Goal: Information Seeking & Learning: Learn about a topic

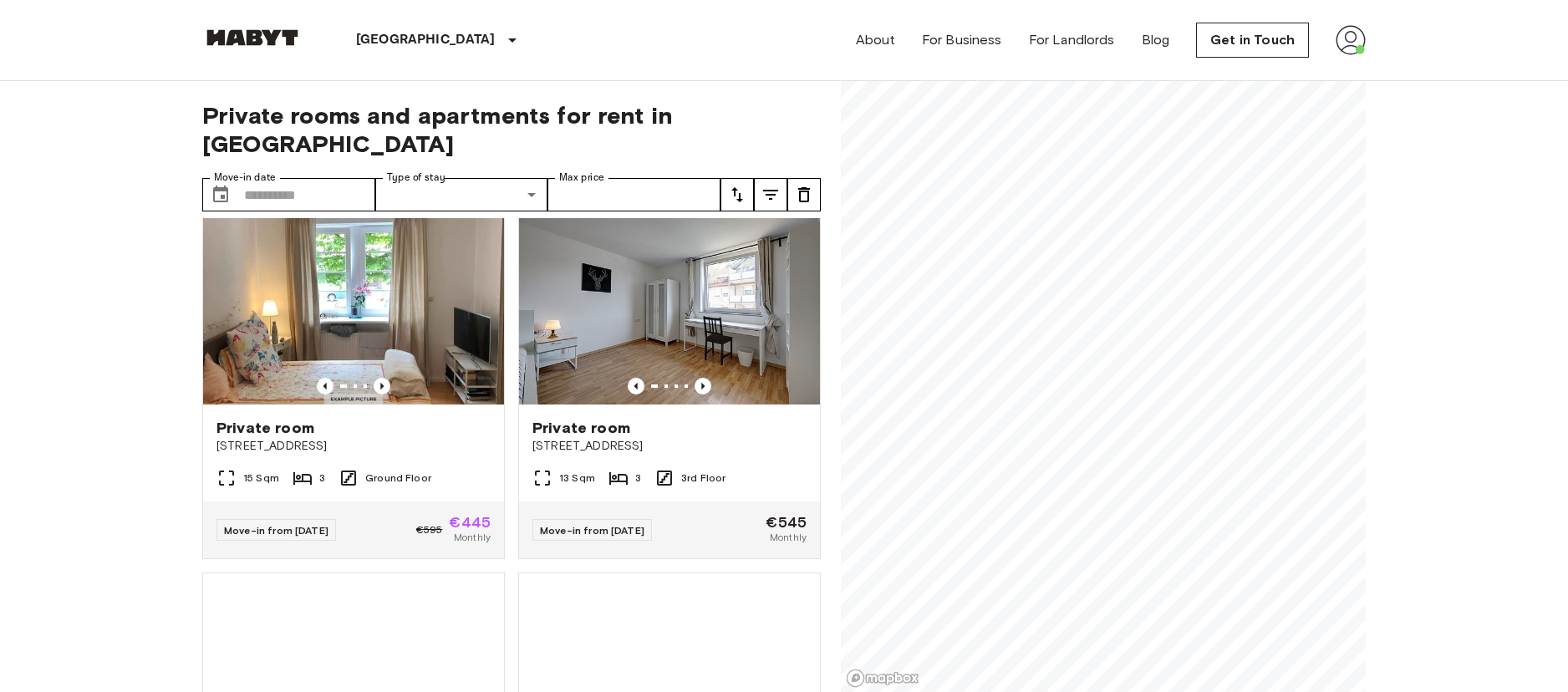
scroll to position [400, 0]
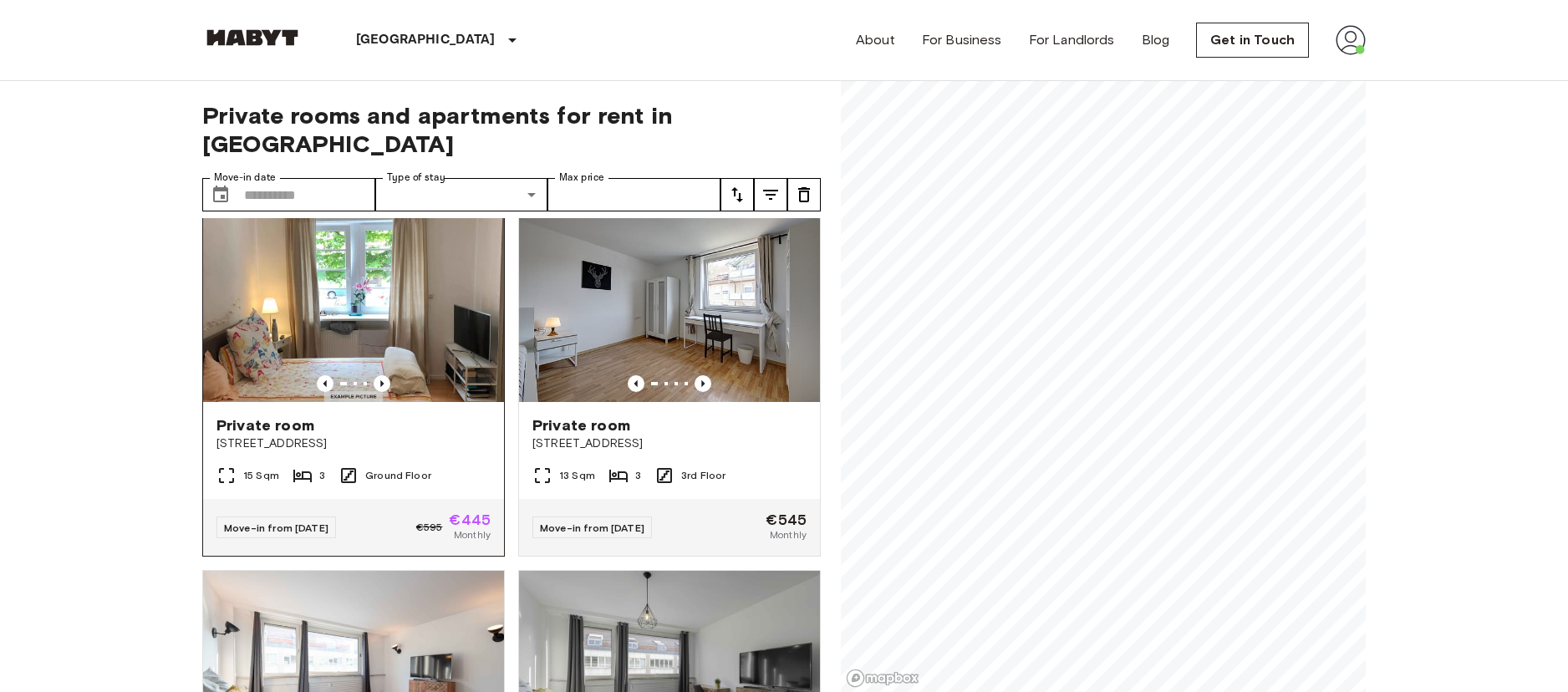
click at [396, 315] on img at bounding box center [353, 302] width 301 height 201
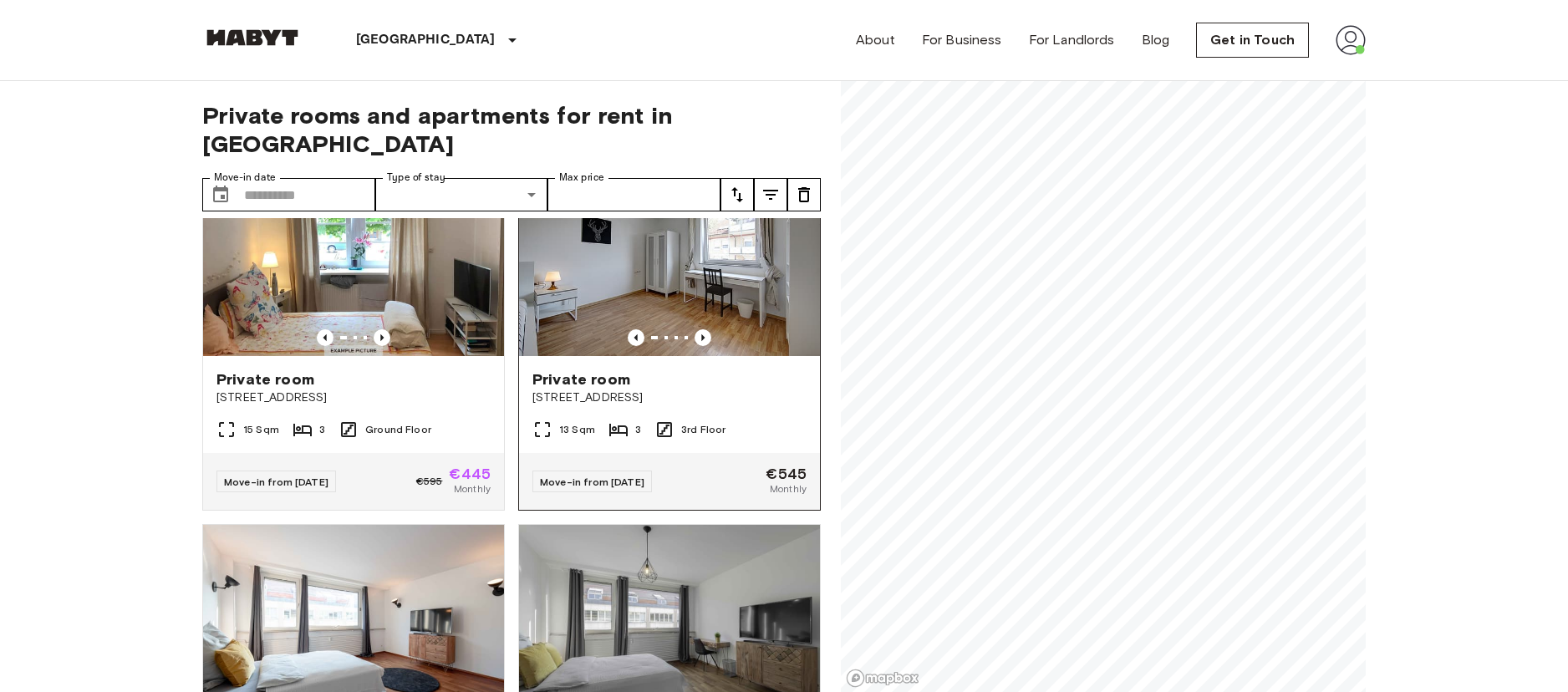
scroll to position [438, 0]
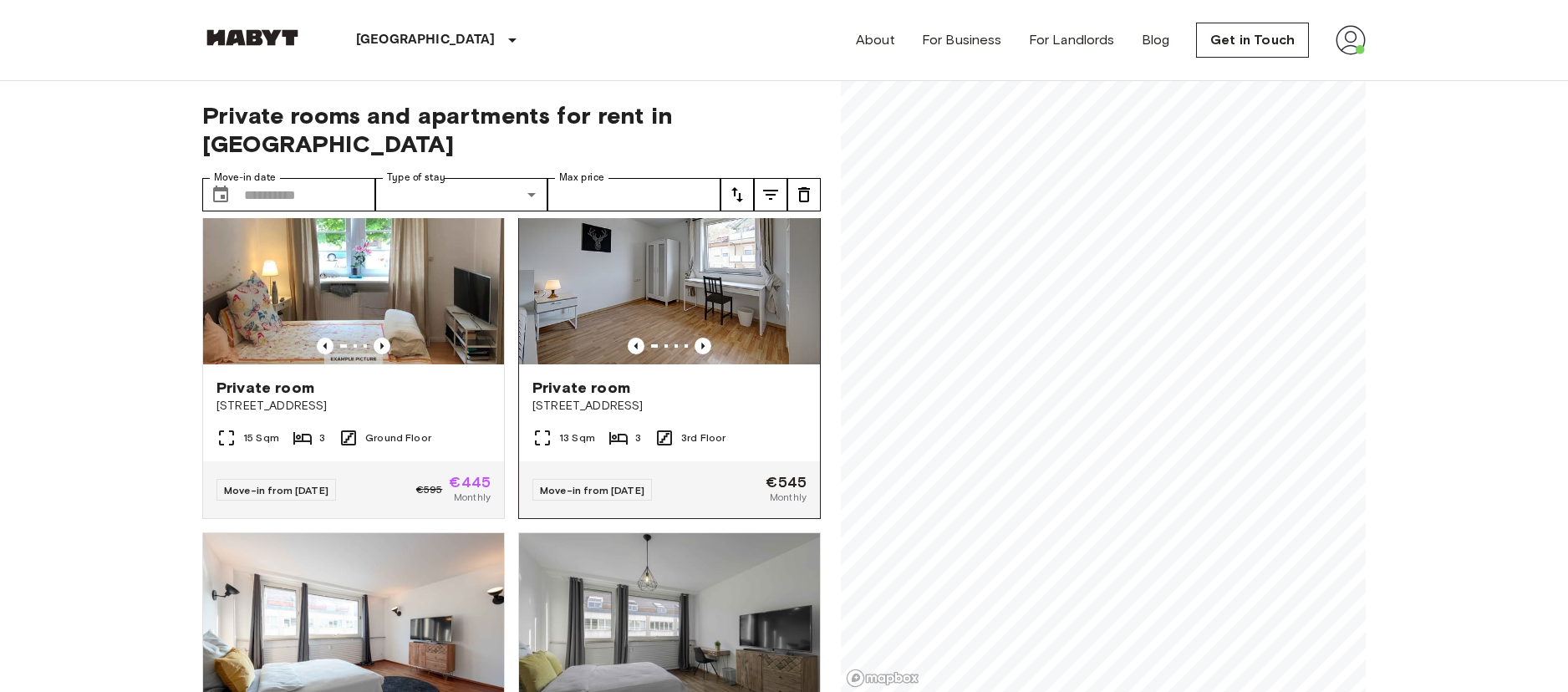
click at [667, 265] on img at bounding box center [669, 264] width 301 height 201
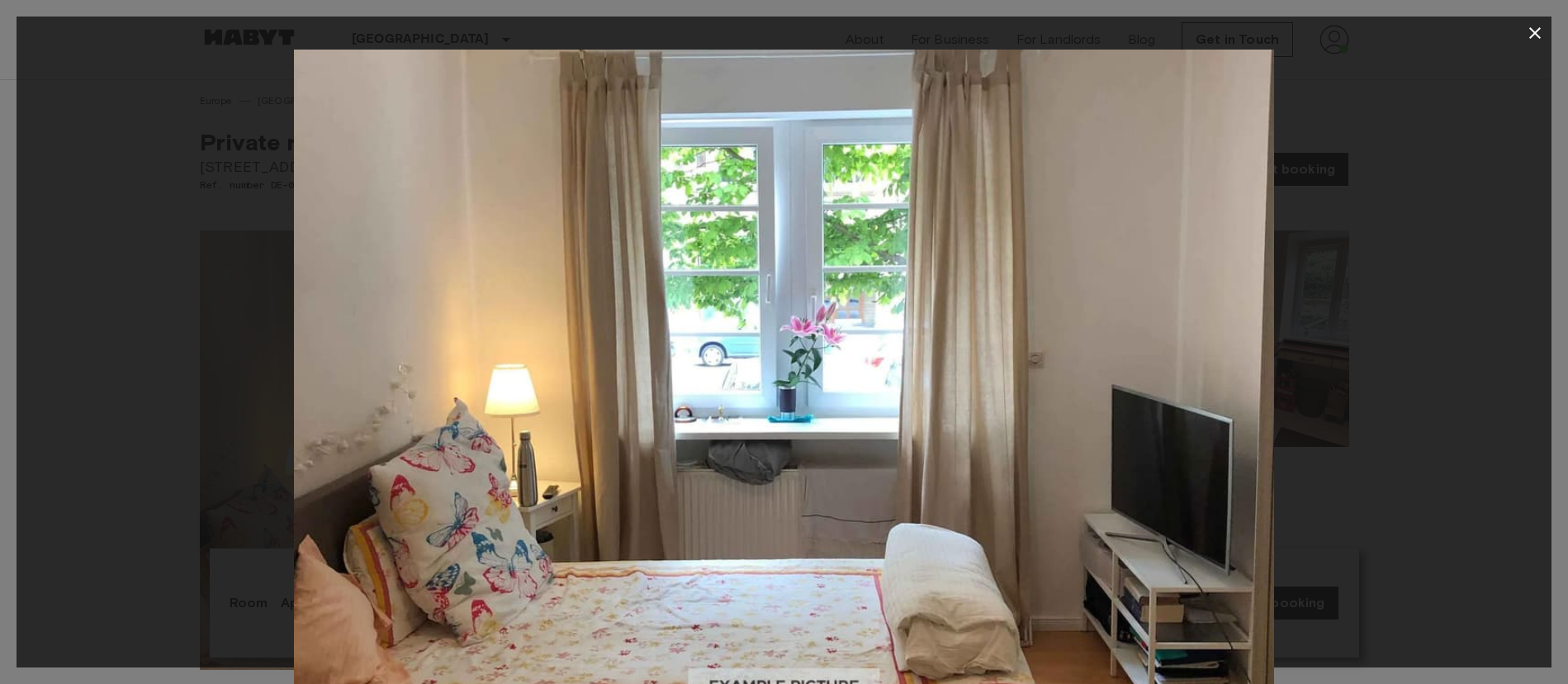
click at [610, 280] on img at bounding box center [784, 376] width 981 height 655
click at [655, 322] on img at bounding box center [784, 376] width 981 height 655
click at [1540, 28] on icon "button" at bounding box center [1535, 34] width 20 height 20
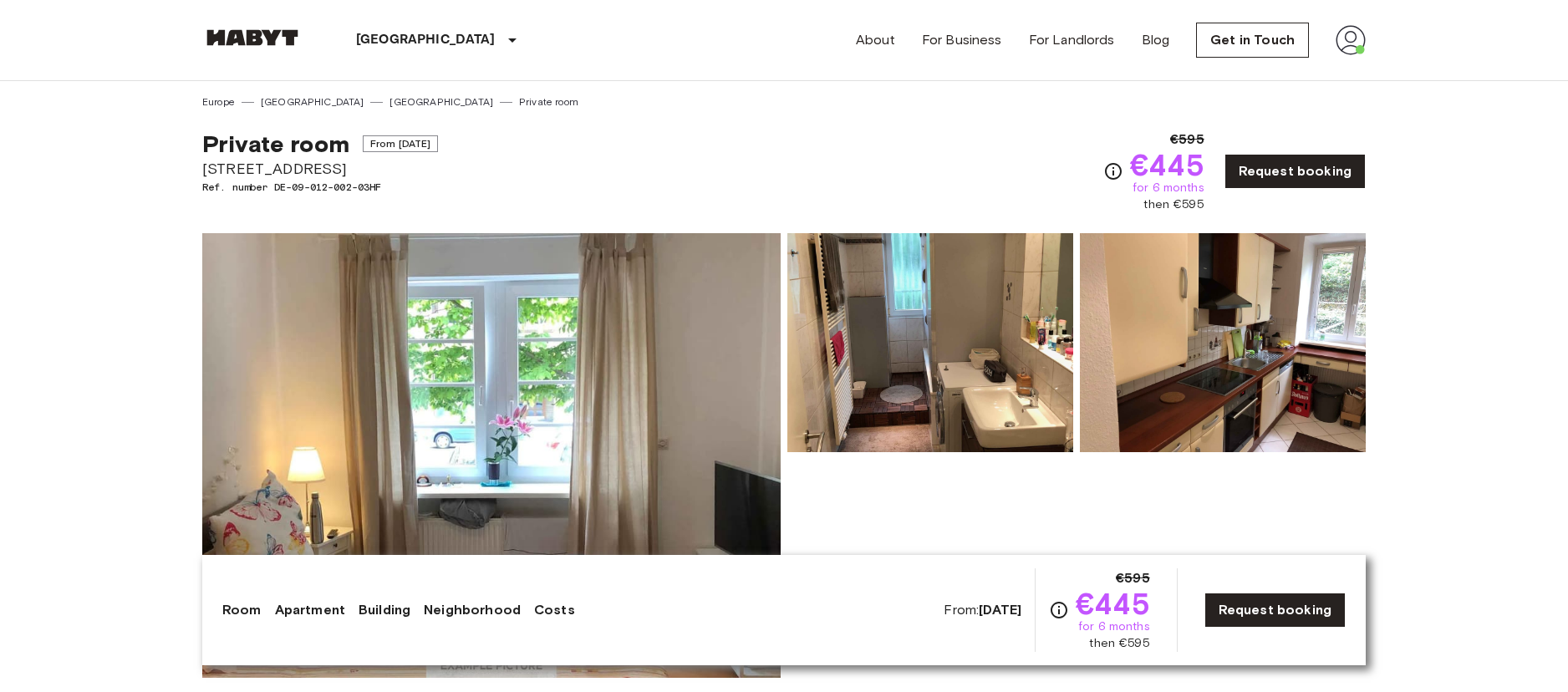
click at [1546, 33] on header "Stuttgart Europe Amsterdam Berlin Brussels Cologne Dusseldorf Frankfurt Graz Ha…" at bounding box center [784, 41] width 1568 height 81
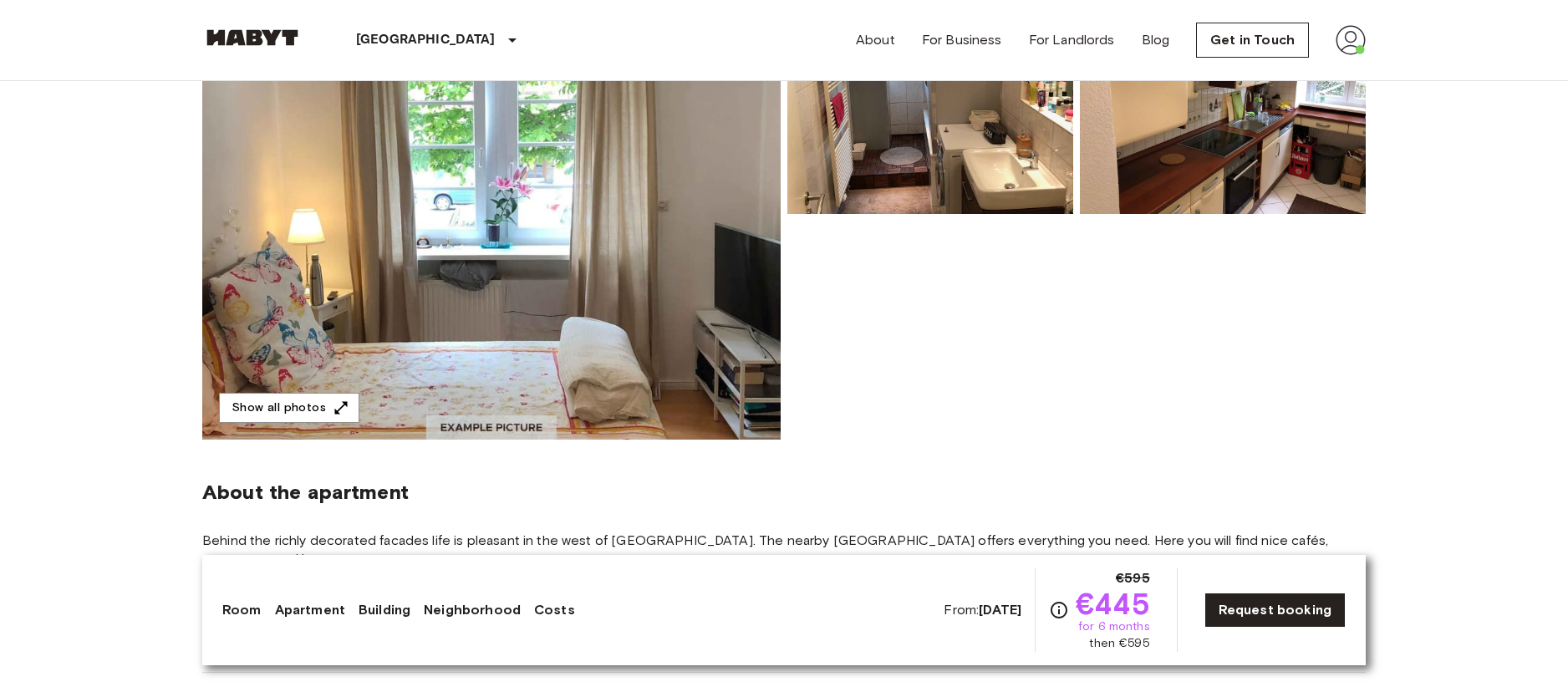
scroll to position [248, 0]
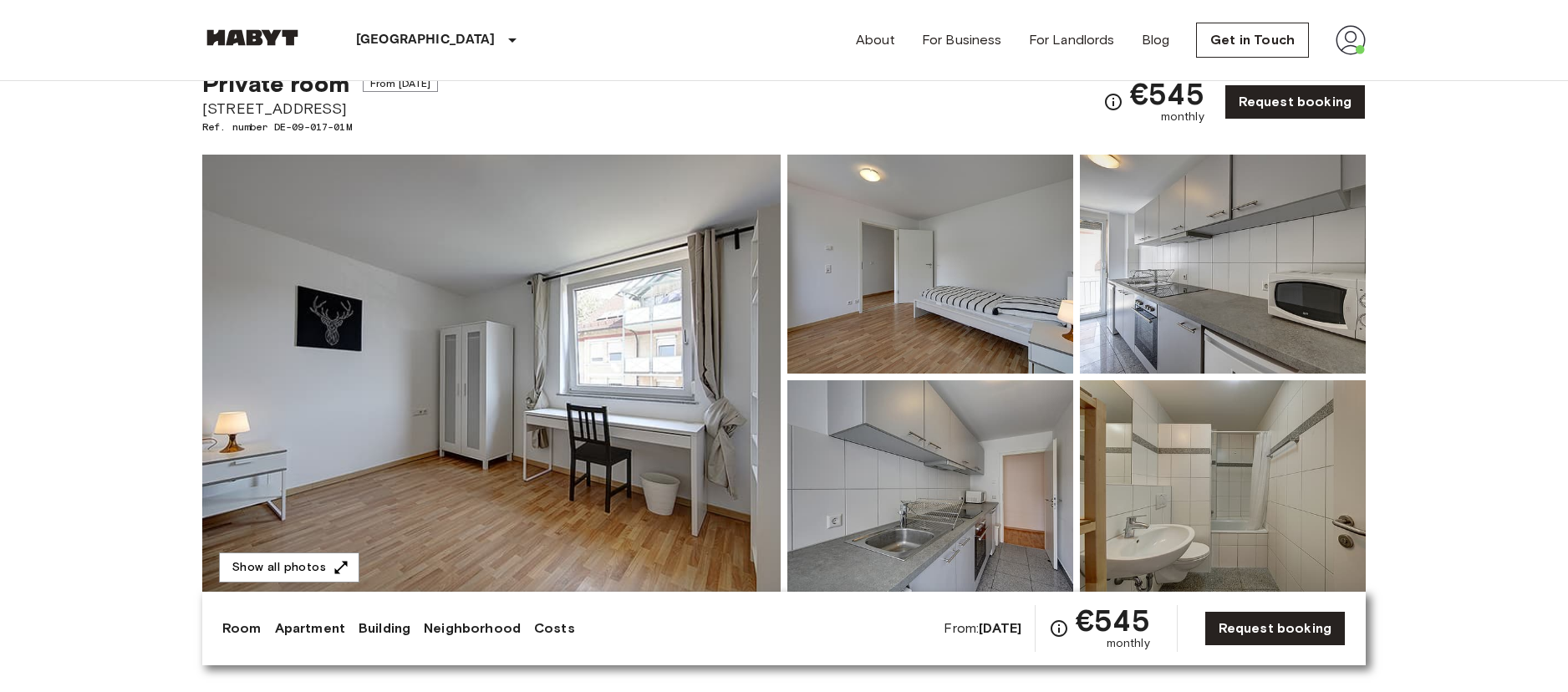
click at [539, 397] on img at bounding box center [491, 377] width 578 height 444
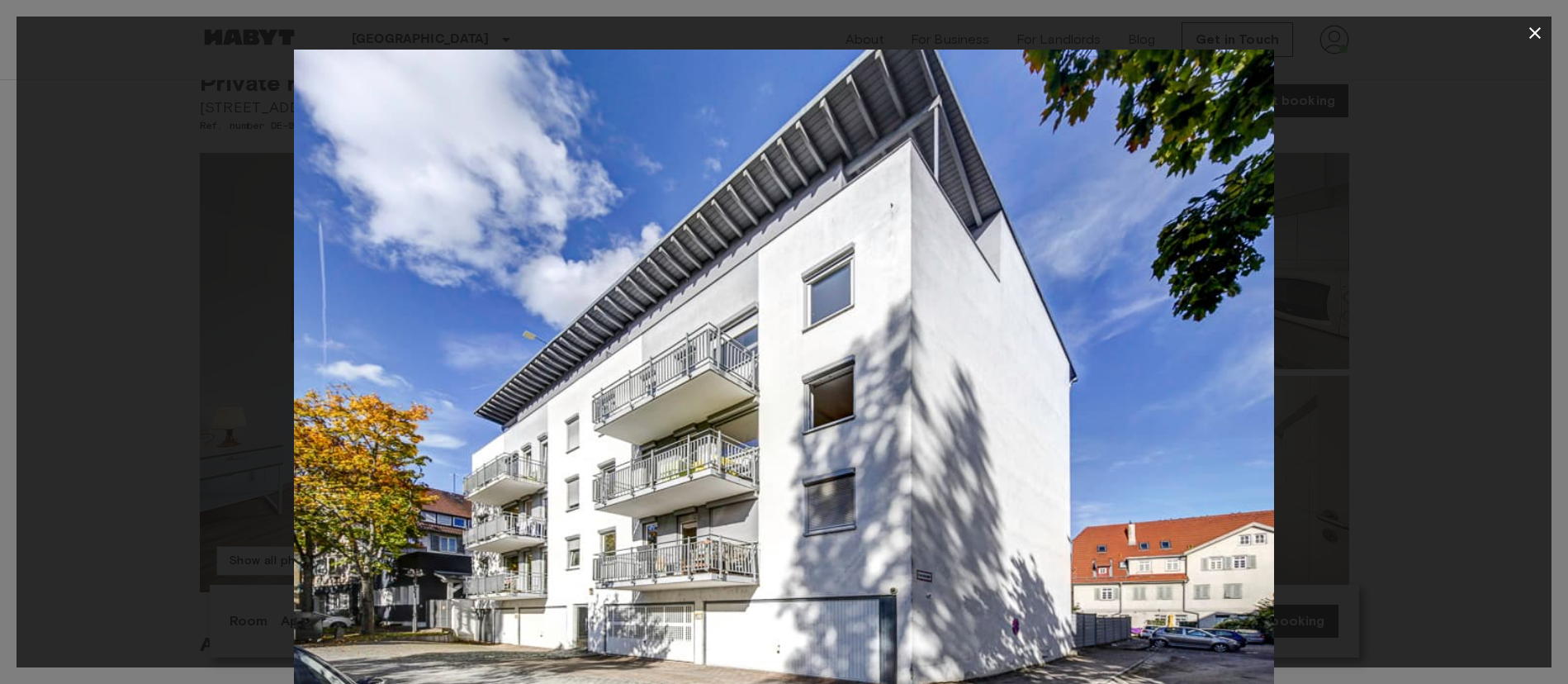
click at [1541, 31] on icon "button" at bounding box center [1535, 34] width 20 height 20
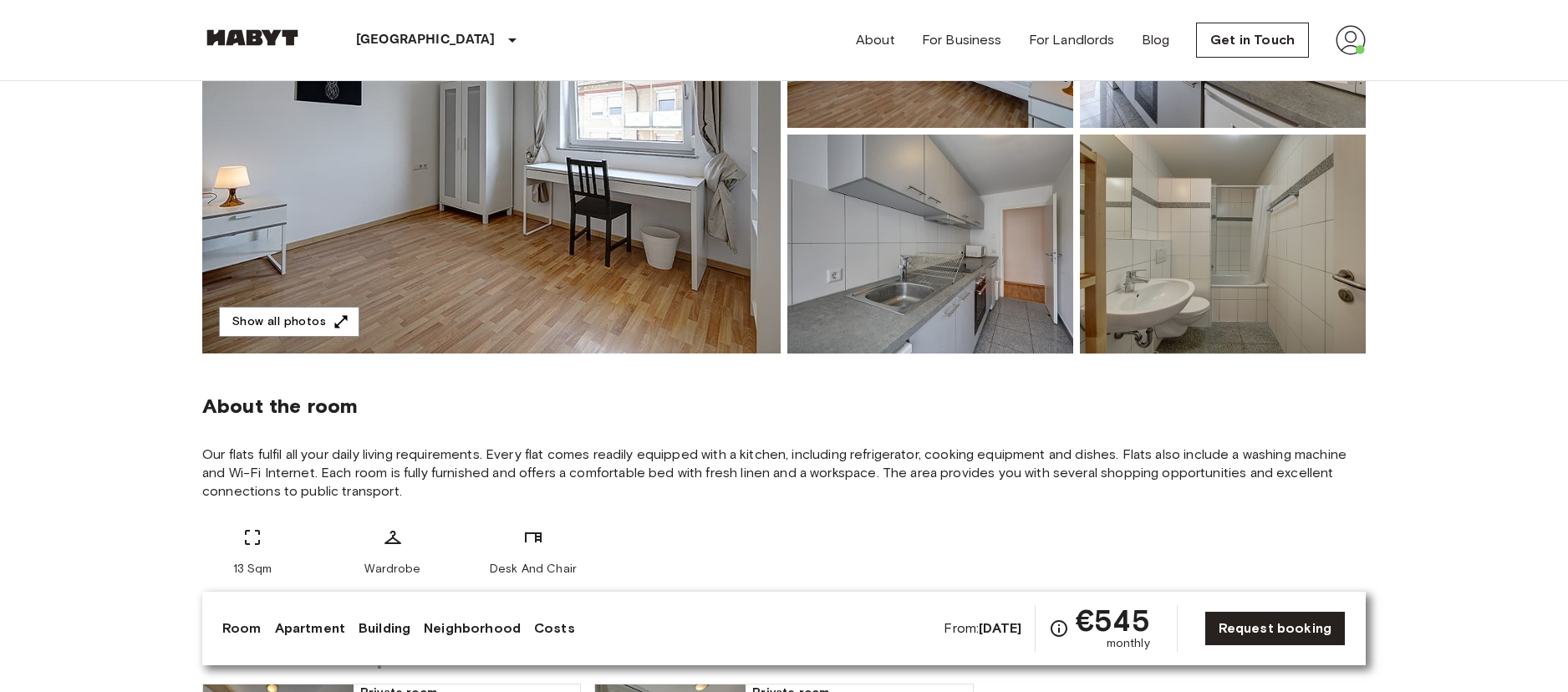
scroll to position [556, 0]
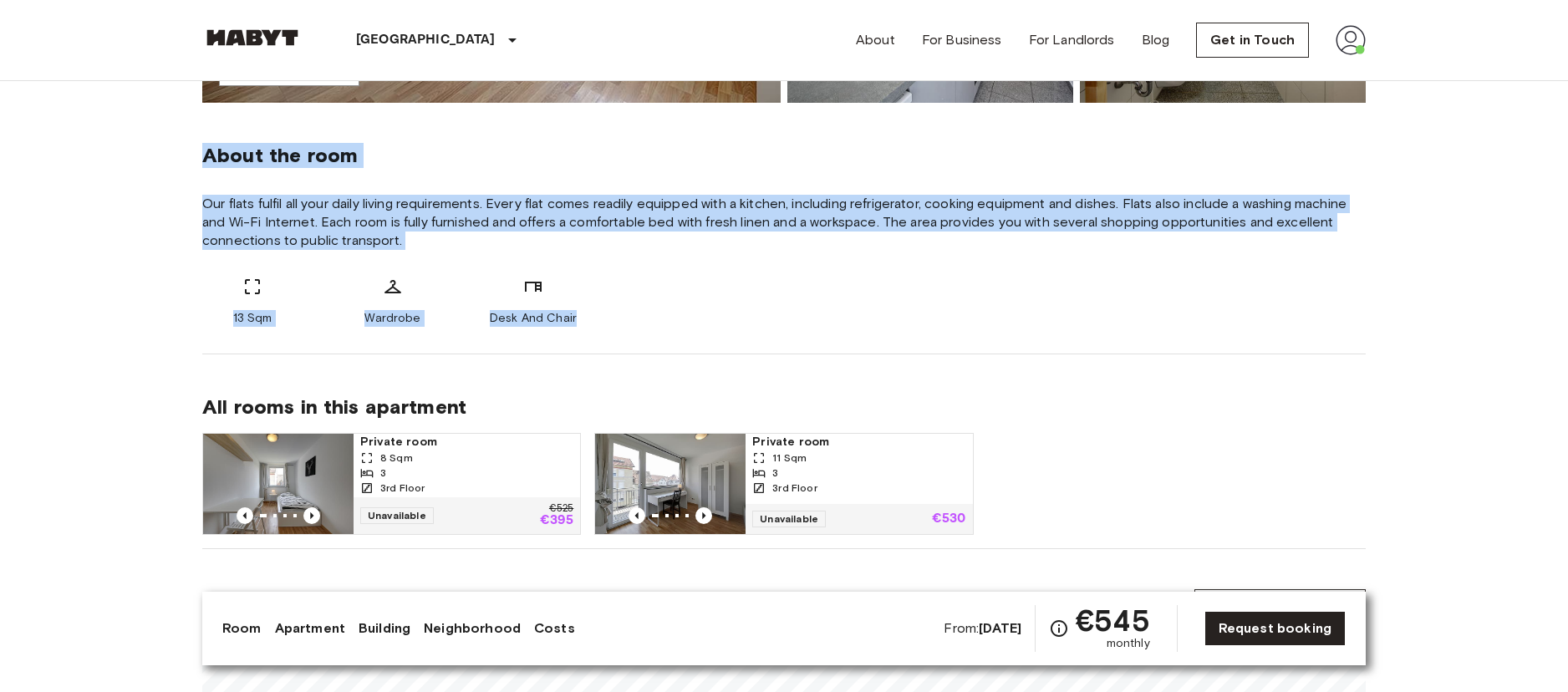
drag, startPoint x: 203, startPoint y: 149, endPoint x: 581, endPoint y: 310, distance: 410.9
click at [581, 310] on div "About the room Our flats fulfil all your daily living requirements. Every flat …" at bounding box center [784, 228] width 1163 height 252
copy div "About the room Our flats fulfil all your daily living requirements. Every flat …"
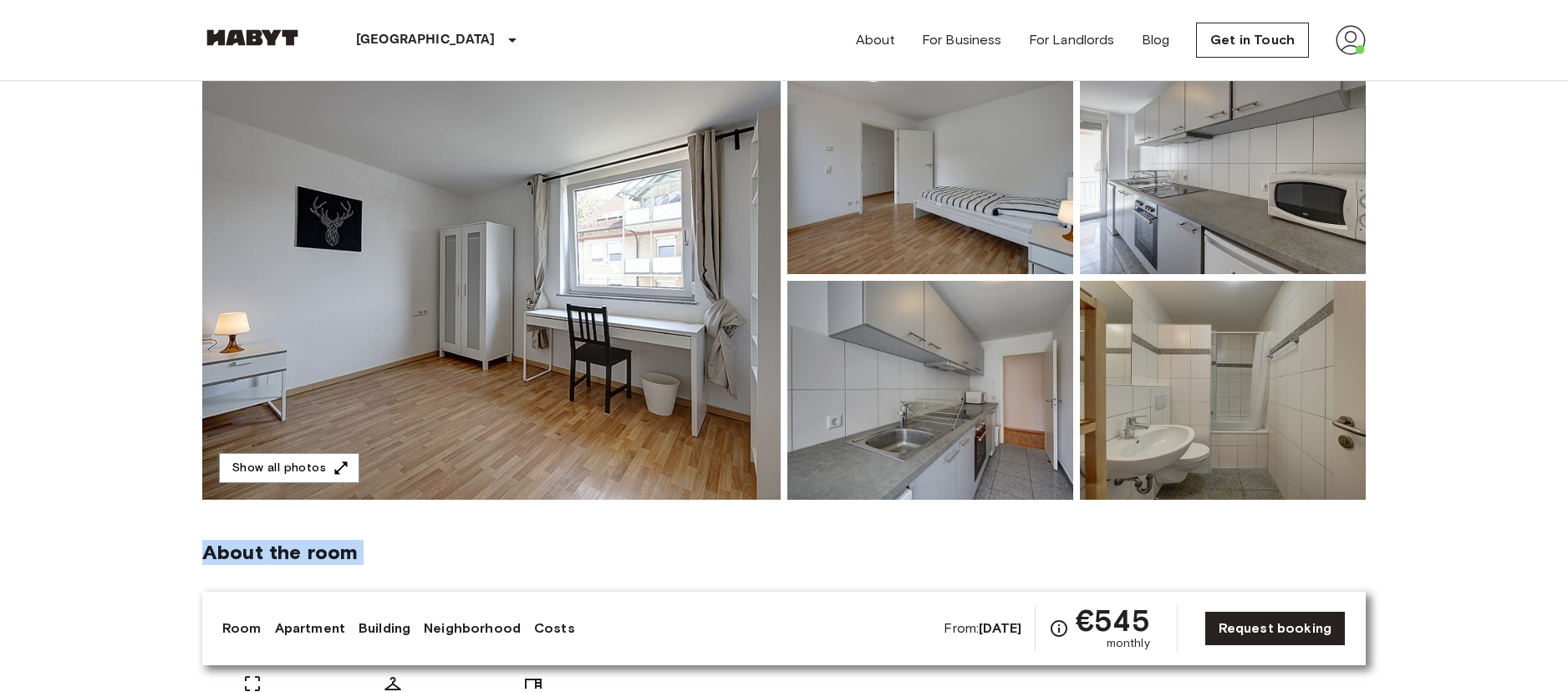
scroll to position [0, 0]
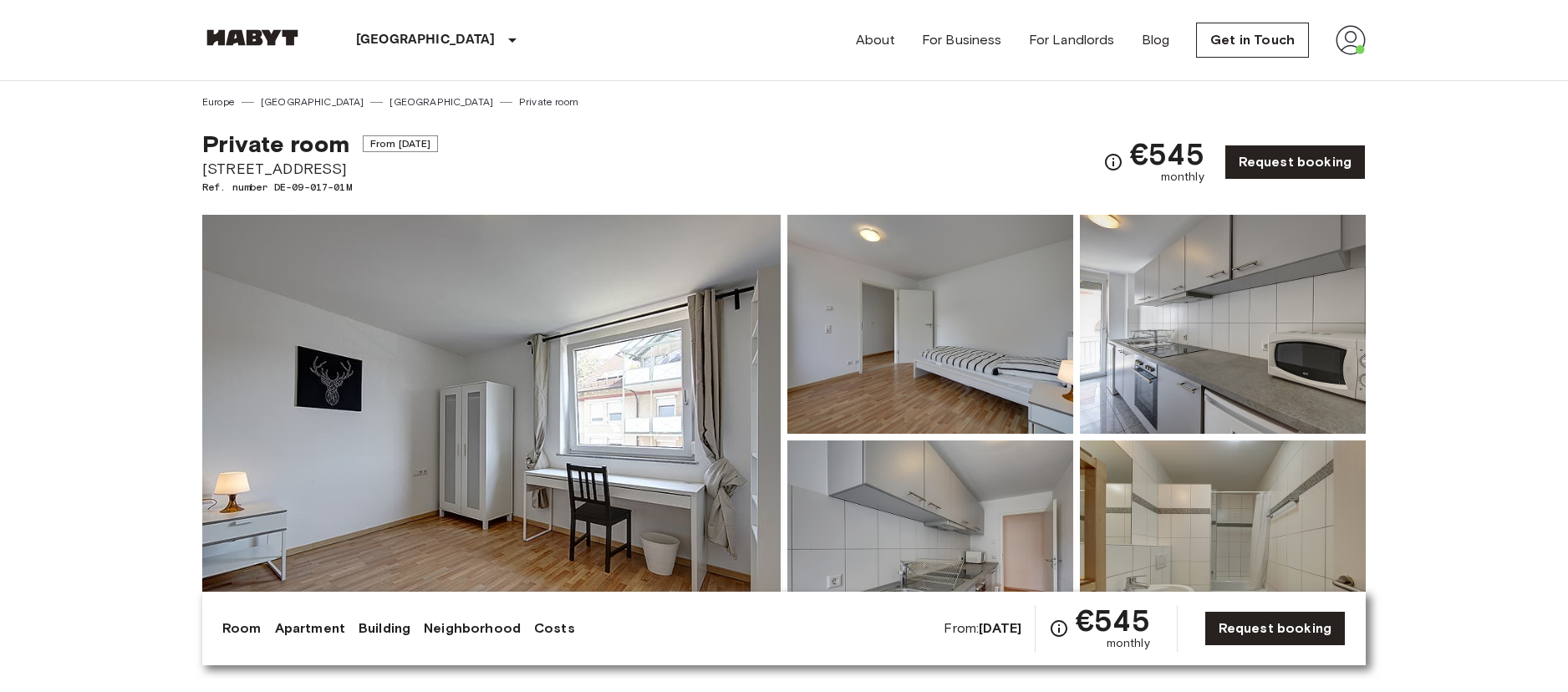
drag, startPoint x: 200, startPoint y: 165, endPoint x: 337, endPoint y: 169, distance: 137.1
copy span "[STREET_ADDRESS]"
